Goal: Browse casually

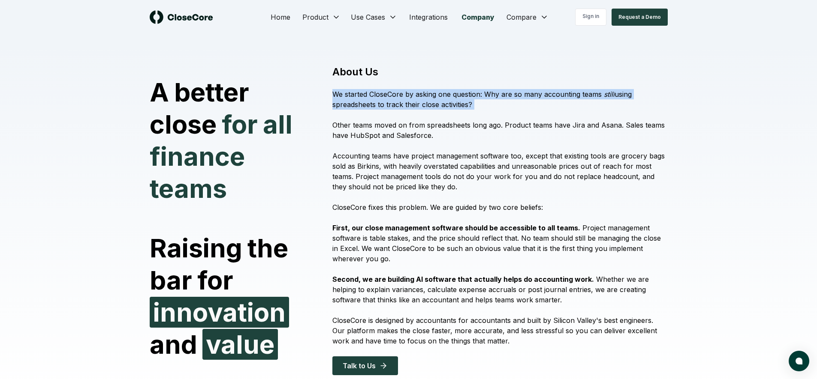
click at [479, 118] on div "About Us We started CloseCore by asking one question: Why are so many accountin…" at bounding box center [494, 220] width 345 height 310
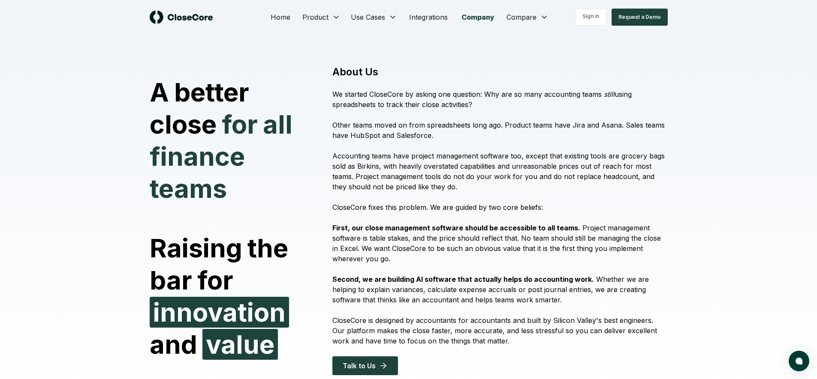
drag, startPoint x: 481, startPoint y: 109, endPoint x: 474, endPoint y: 95, distance: 15.9
click at [474, 95] on p "We started CloseCore by asking one question: Why are so many accounting teams s…" at bounding box center [499, 99] width 335 height 21
drag, startPoint x: 474, startPoint y: 93, endPoint x: 478, endPoint y: 107, distance: 14.3
click at [478, 107] on p "We started CloseCore by asking one question: Why are so many accounting teams s…" at bounding box center [499, 99] width 335 height 21
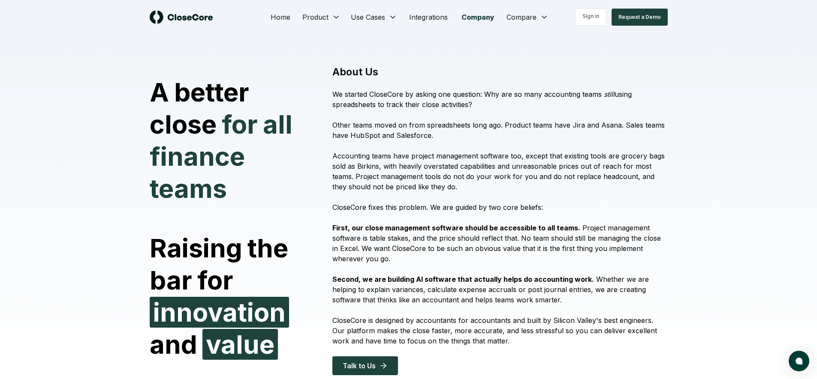
click at [478, 107] on p "We started CloseCore by asking one question: Why are so many accounting teams s…" at bounding box center [499, 99] width 335 height 21
drag, startPoint x: 475, startPoint y: 103, endPoint x: 474, endPoint y: 96, distance: 7.9
click at [474, 96] on p "We started CloseCore by asking one question: Why are so many accounting teams s…" at bounding box center [499, 99] width 335 height 21
drag, startPoint x: 474, startPoint y: 94, endPoint x: 476, endPoint y: 103, distance: 9.7
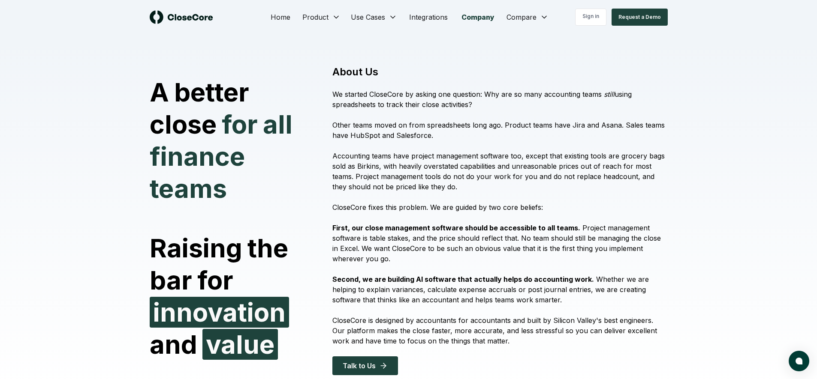
click at [476, 103] on p "We started CloseCore by asking one question: Why are so many accounting teams s…" at bounding box center [499, 99] width 335 height 21
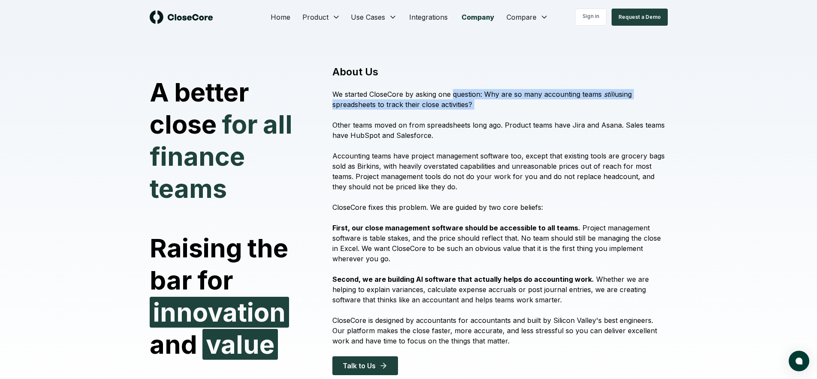
drag, startPoint x: 476, startPoint y: 103, endPoint x: 473, endPoint y: 93, distance: 11.0
click at [473, 93] on p "We started CloseCore by asking one question: Why are so many accounting teams s…" at bounding box center [499, 99] width 335 height 21
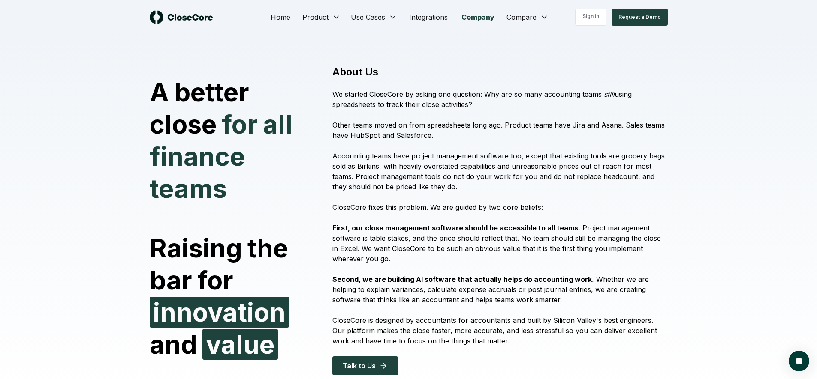
drag, startPoint x: 470, startPoint y: 93, endPoint x: 478, endPoint y: 106, distance: 14.4
click at [477, 105] on p "We started CloseCore by asking one question: Why are so many accounting teams s…" at bounding box center [499, 99] width 335 height 21
click at [478, 106] on p "We started CloseCore by asking one question: Why are so many accounting teams s…" at bounding box center [499, 99] width 335 height 21
click at [549, 75] on h1 "About Us" at bounding box center [499, 72] width 335 height 14
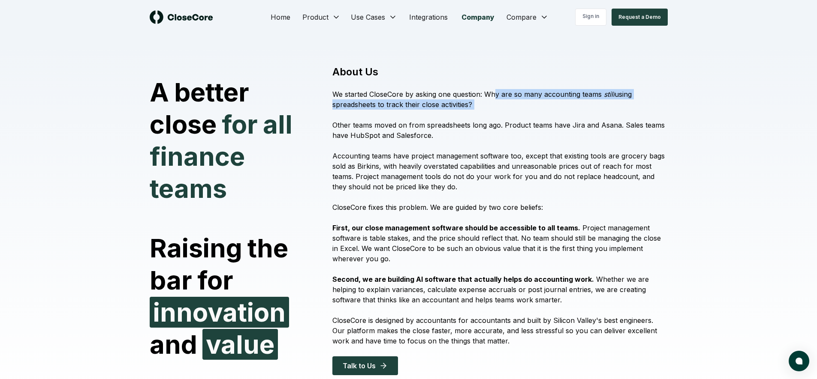
drag, startPoint x: 495, startPoint y: 101, endPoint x: 498, endPoint y: 114, distance: 13.6
click at [498, 114] on div "About Us We started CloseCore by asking one question: Why are so many accountin…" at bounding box center [494, 220] width 345 height 310
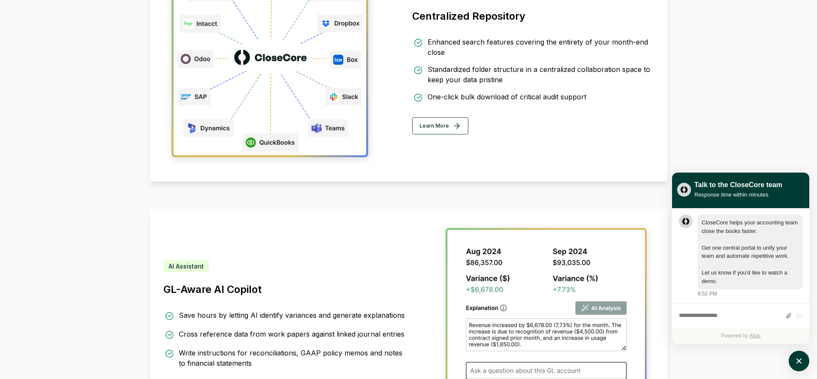
scroll to position [0, 0]
click at [791, 356] on button "atlas-launcher" at bounding box center [798, 361] width 21 height 21
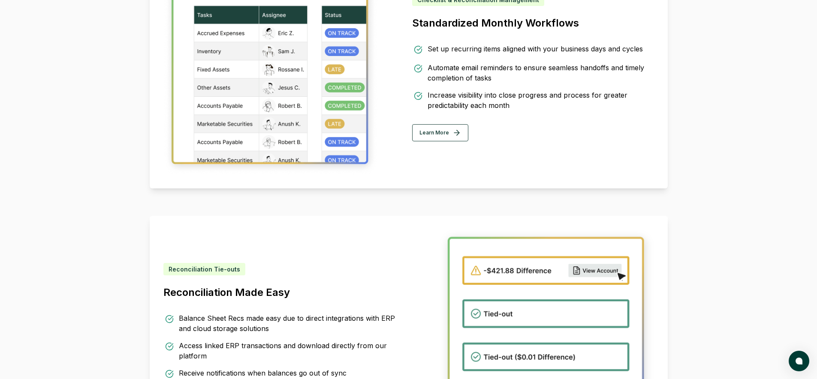
scroll to position [0, 0]
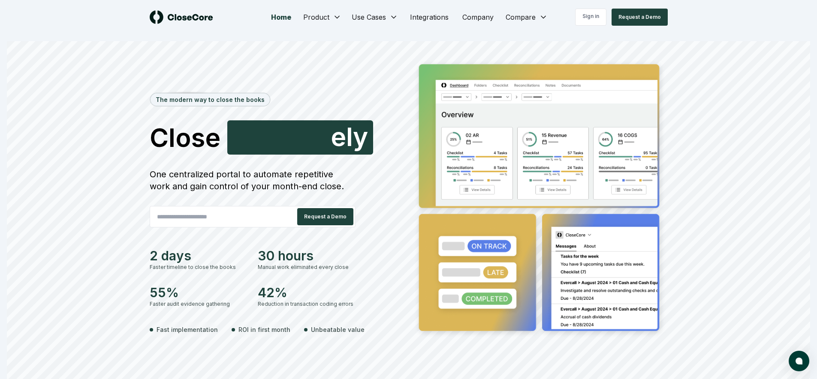
click at [383, 161] on div "The modern way to close the books Close Accurately A c c u r a t e l y One cent…" at bounding box center [278, 211] width 256 height 307
drag, startPoint x: 359, startPoint y: 141, endPoint x: 309, endPoint y: 146, distance: 50.4
click at [309, 146] on span "A c c u r a t e l y" at bounding box center [299, 137] width 135 height 27
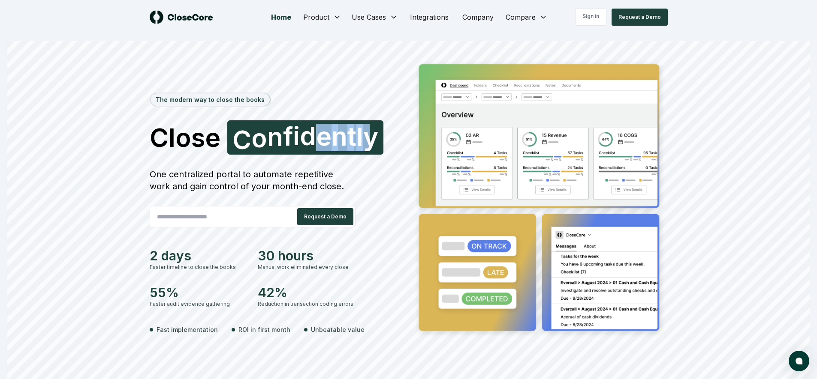
click at [367, 146] on span "C o n f i d e n t l y" at bounding box center [305, 137] width 146 height 27
click at [367, 146] on span "y" at bounding box center [370, 137] width 15 height 26
click at [345, 147] on span "n" at bounding box center [339, 137] width 16 height 26
drag, startPoint x: 362, startPoint y: 141, endPoint x: 271, endPoint y: 138, distance: 91.4
click at [271, 138] on span "C o n f i d e n t l y" at bounding box center [305, 137] width 146 height 27
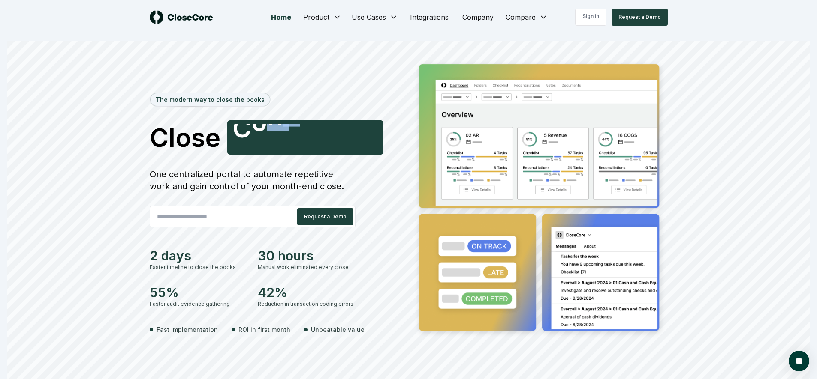
click at [271, 138] on span "C o n f i d e n t l y" at bounding box center [305, 137] width 146 height 27
click at [321, 172] on div "One centralized portal to automate repetitive work and gain control of your mon…" at bounding box center [253, 180] width 206 height 24
